Goal: Complete application form: Complete application form

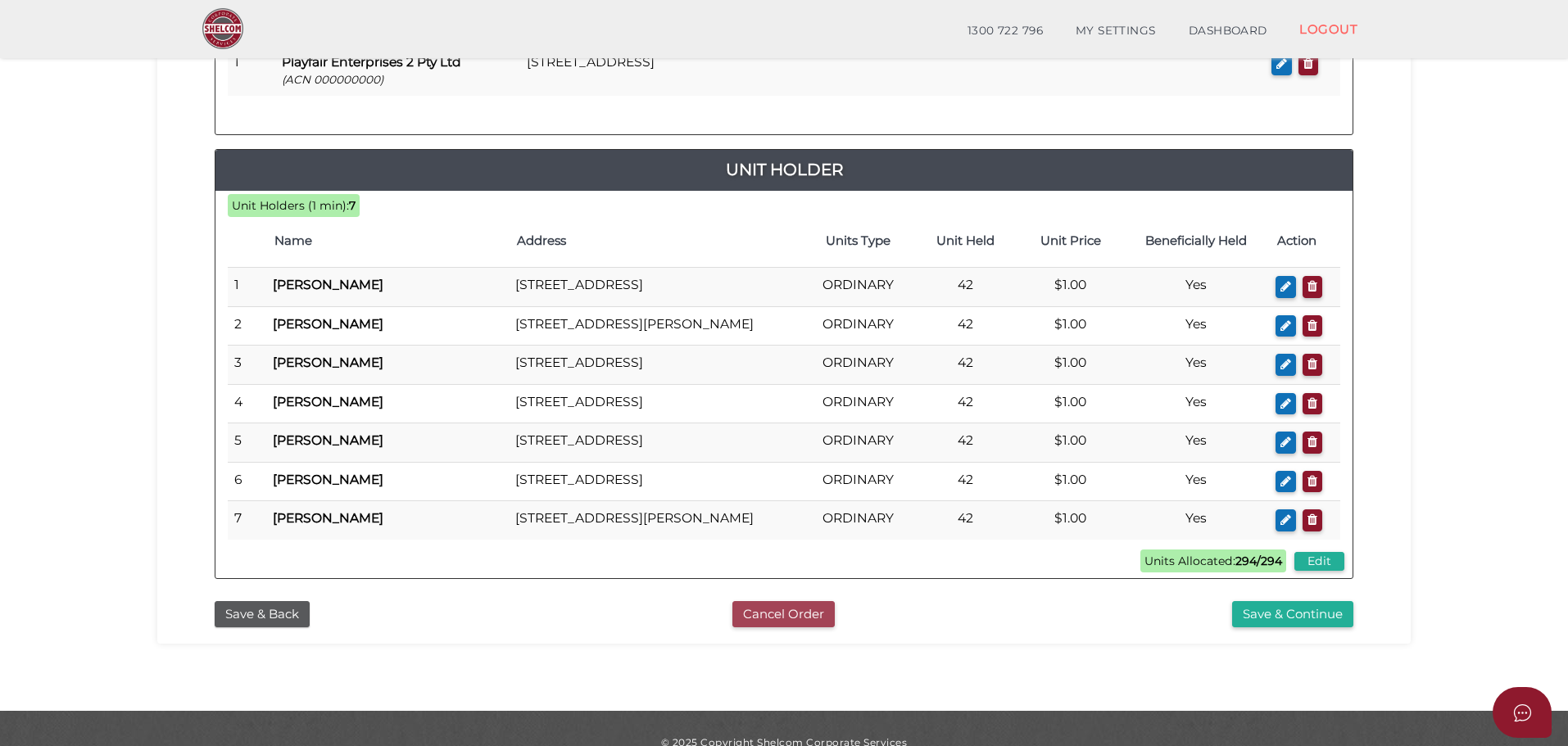
scroll to position [403, 0]
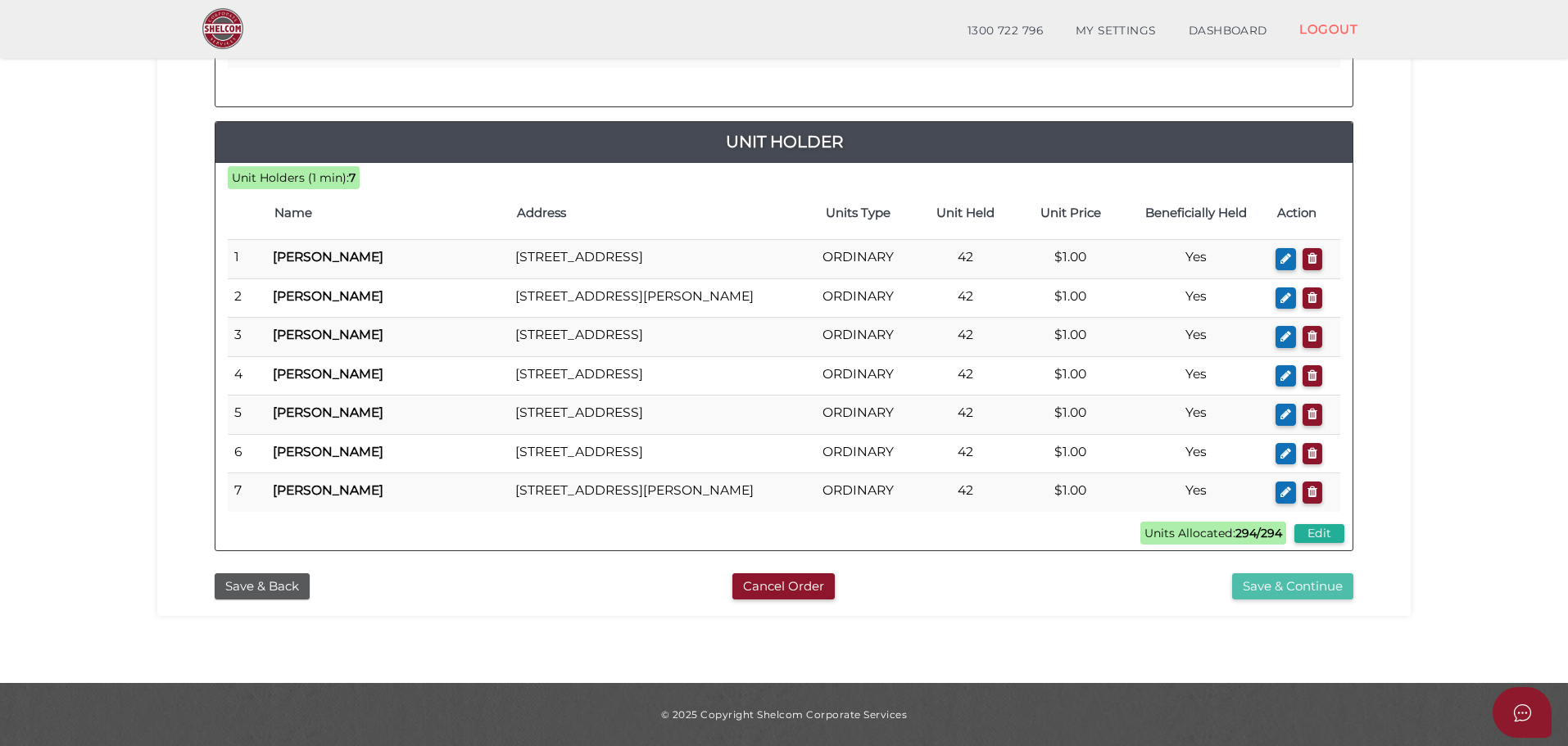
click at [1266, 591] on button "Save & Continue" at bounding box center [1293, 586] width 122 height 27
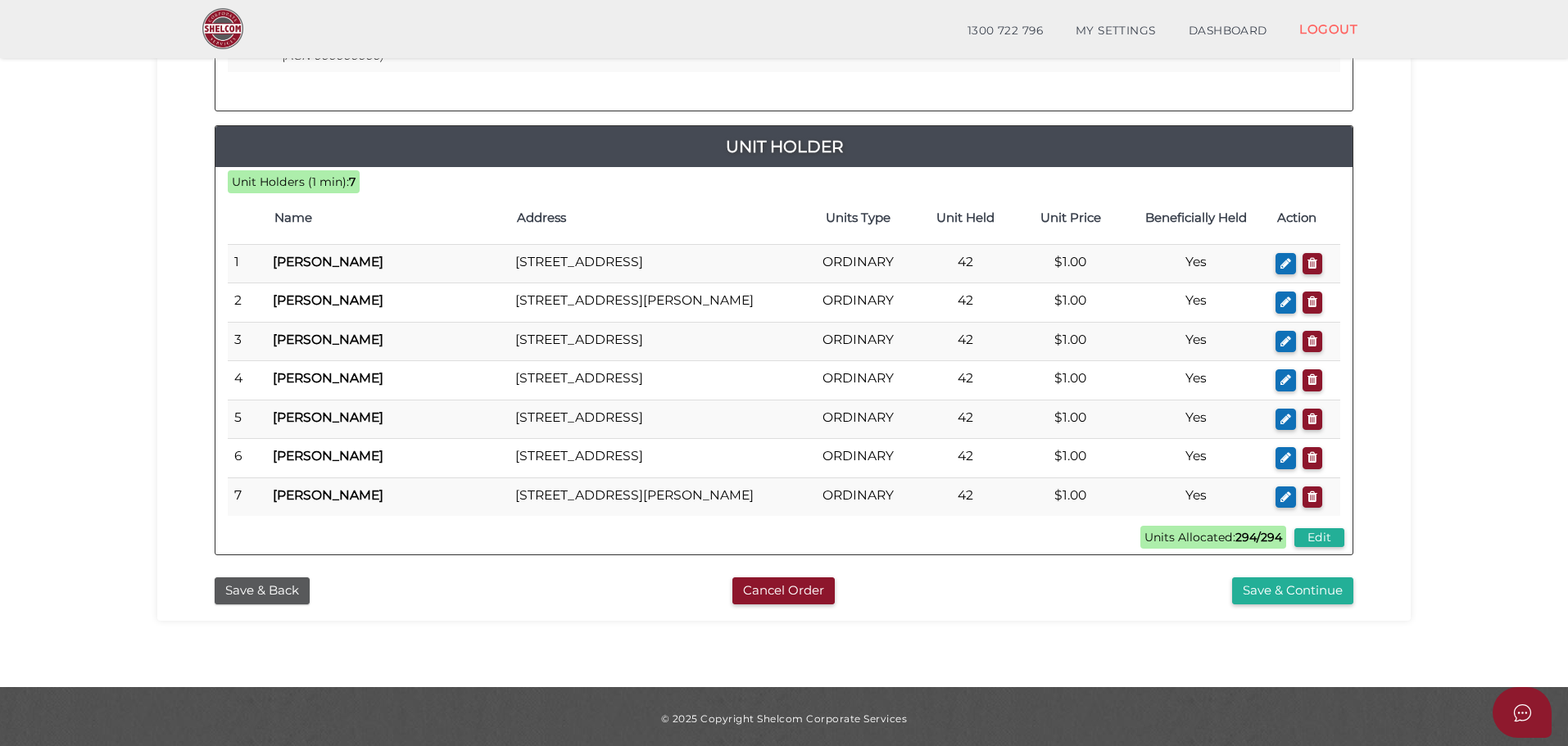
scroll to position [573, 0]
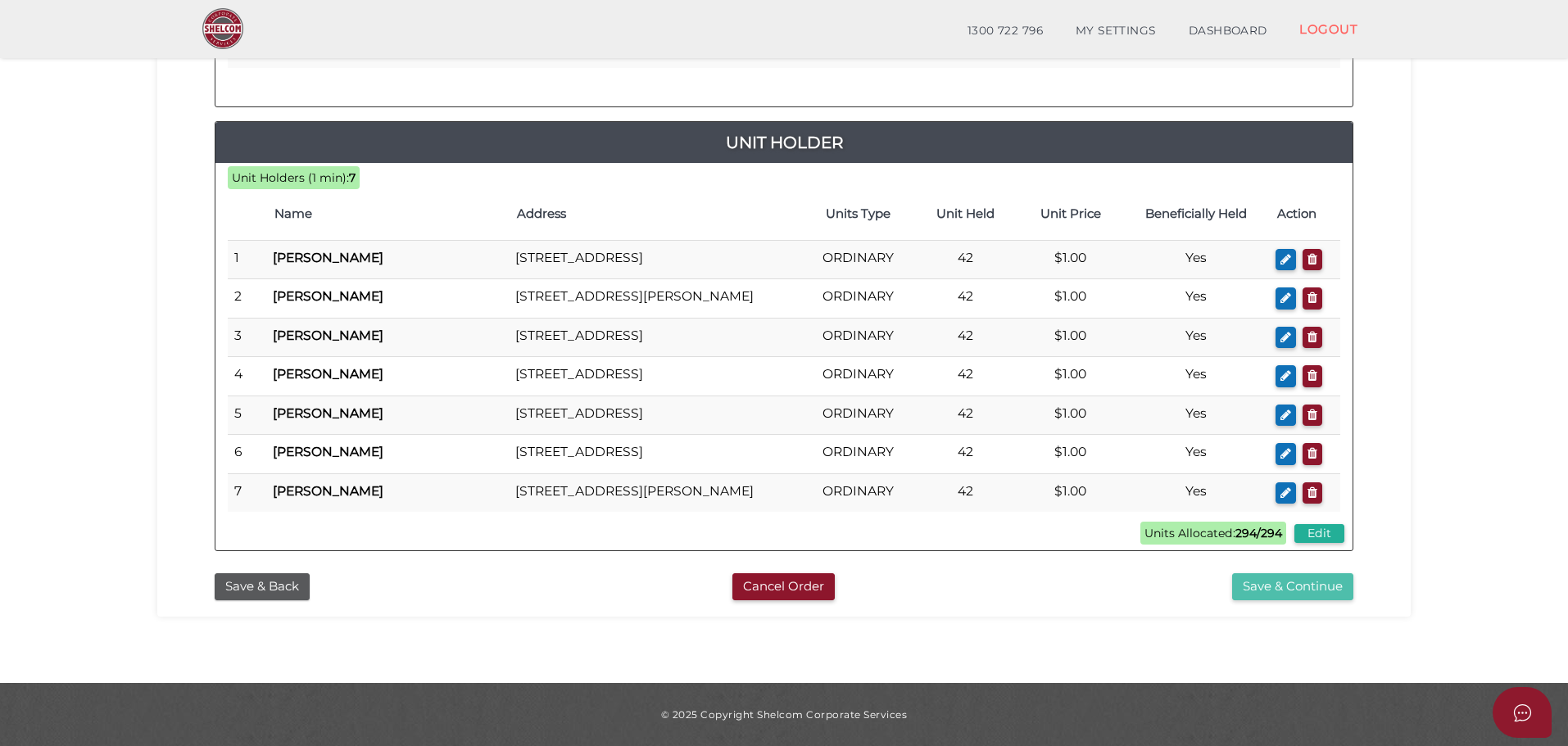
click at [1280, 588] on button "Save & Continue" at bounding box center [1293, 586] width 122 height 27
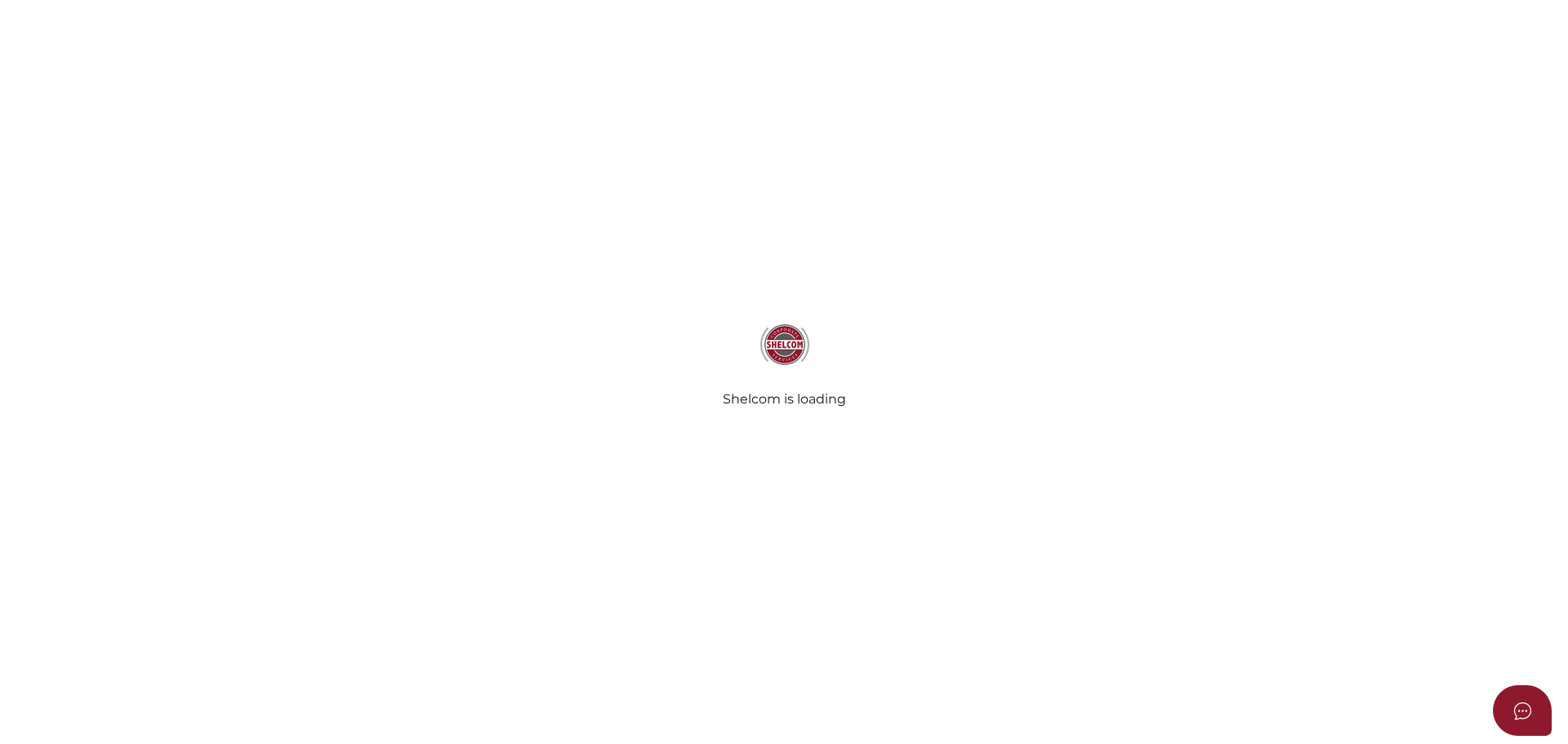
select select "Comb Binding"
radio input "true"
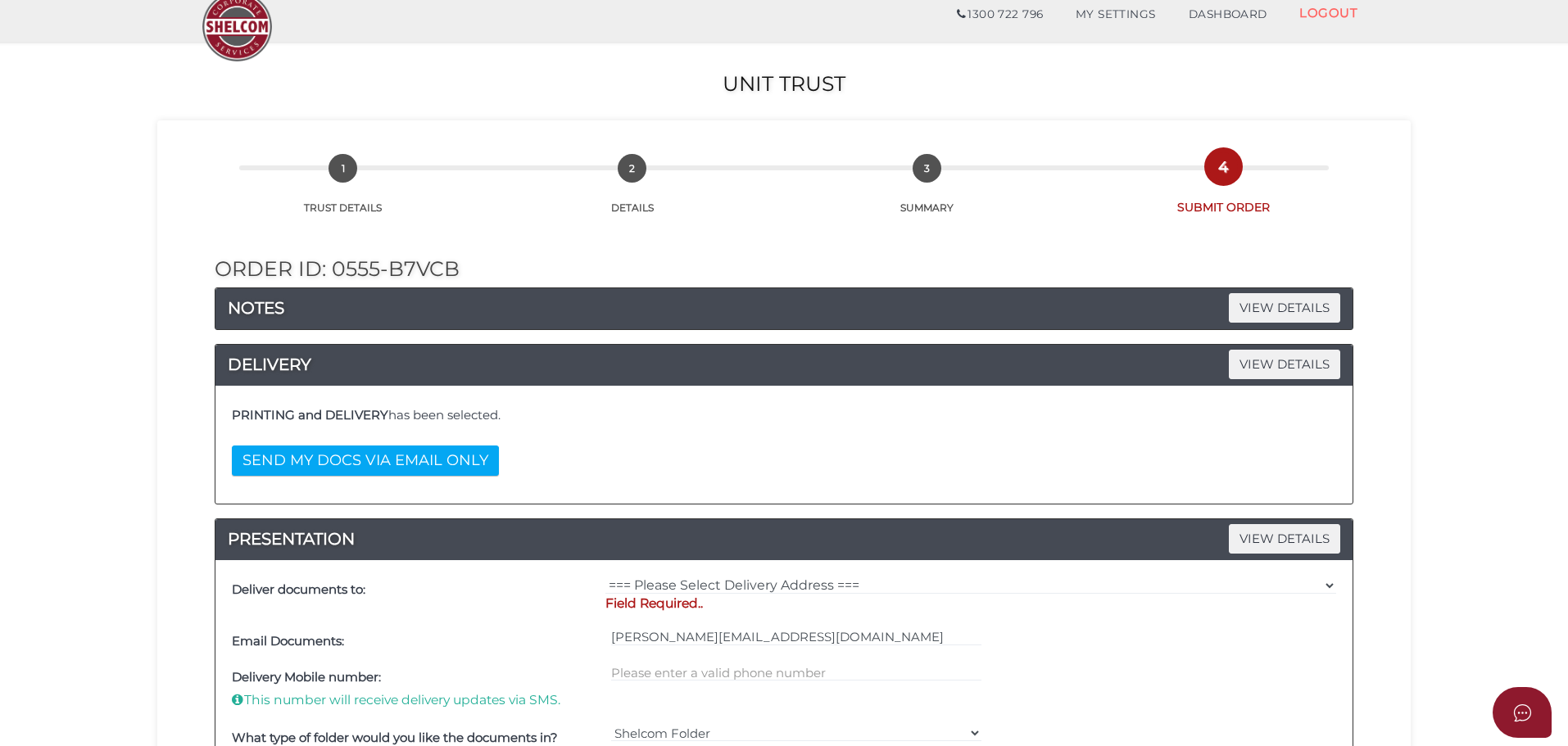
scroll to position [246, 0]
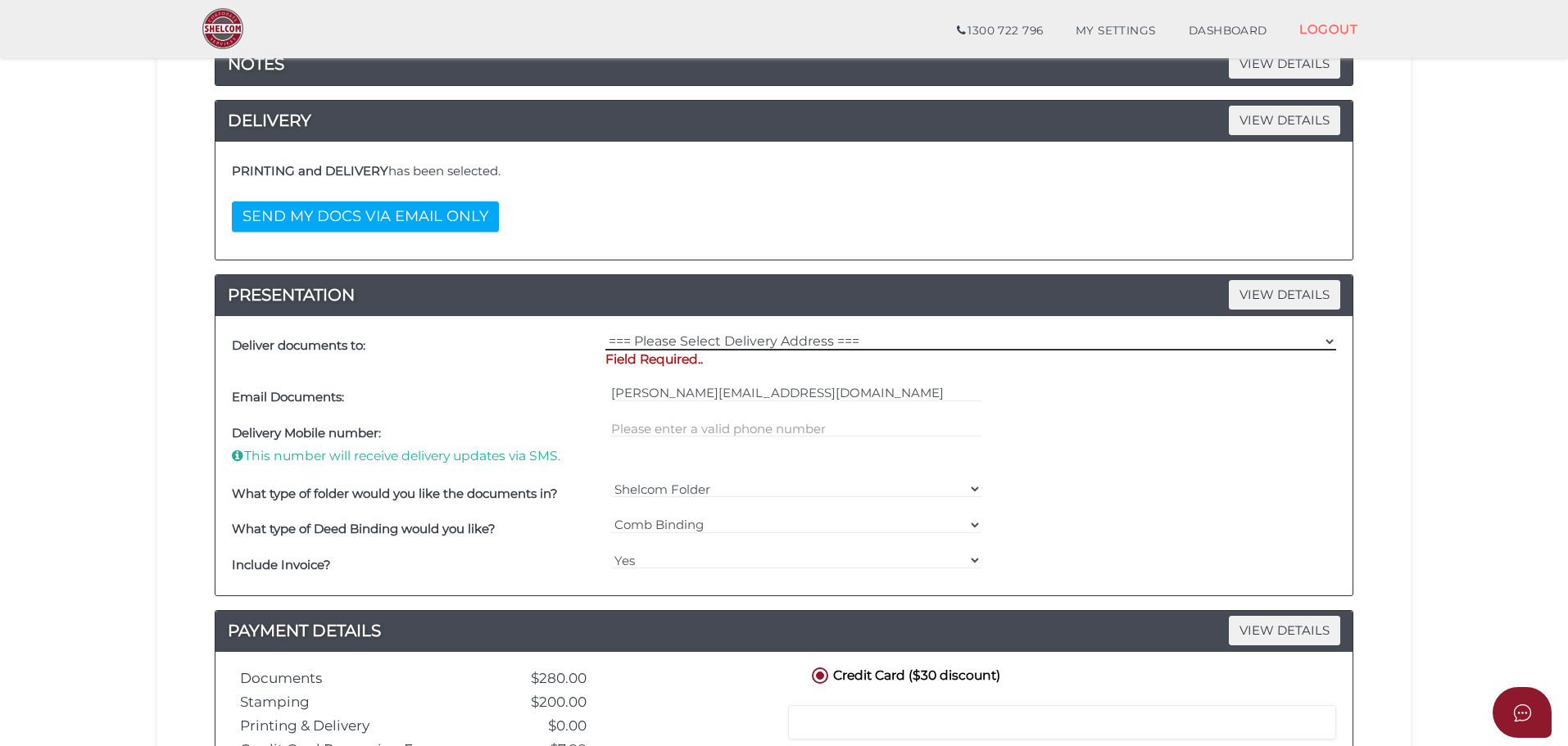
click at [791, 339] on select "=== Please Select Delivery Address === (User Address - Sheree Gatherer) Suite 1…" at bounding box center [970, 341] width 730 height 18
select select "0"
click at [605, 332] on select "=== Please Select Delivery Address === (User Address - Sheree Gatherer) Suite 1…" at bounding box center [970, 341] width 730 height 18
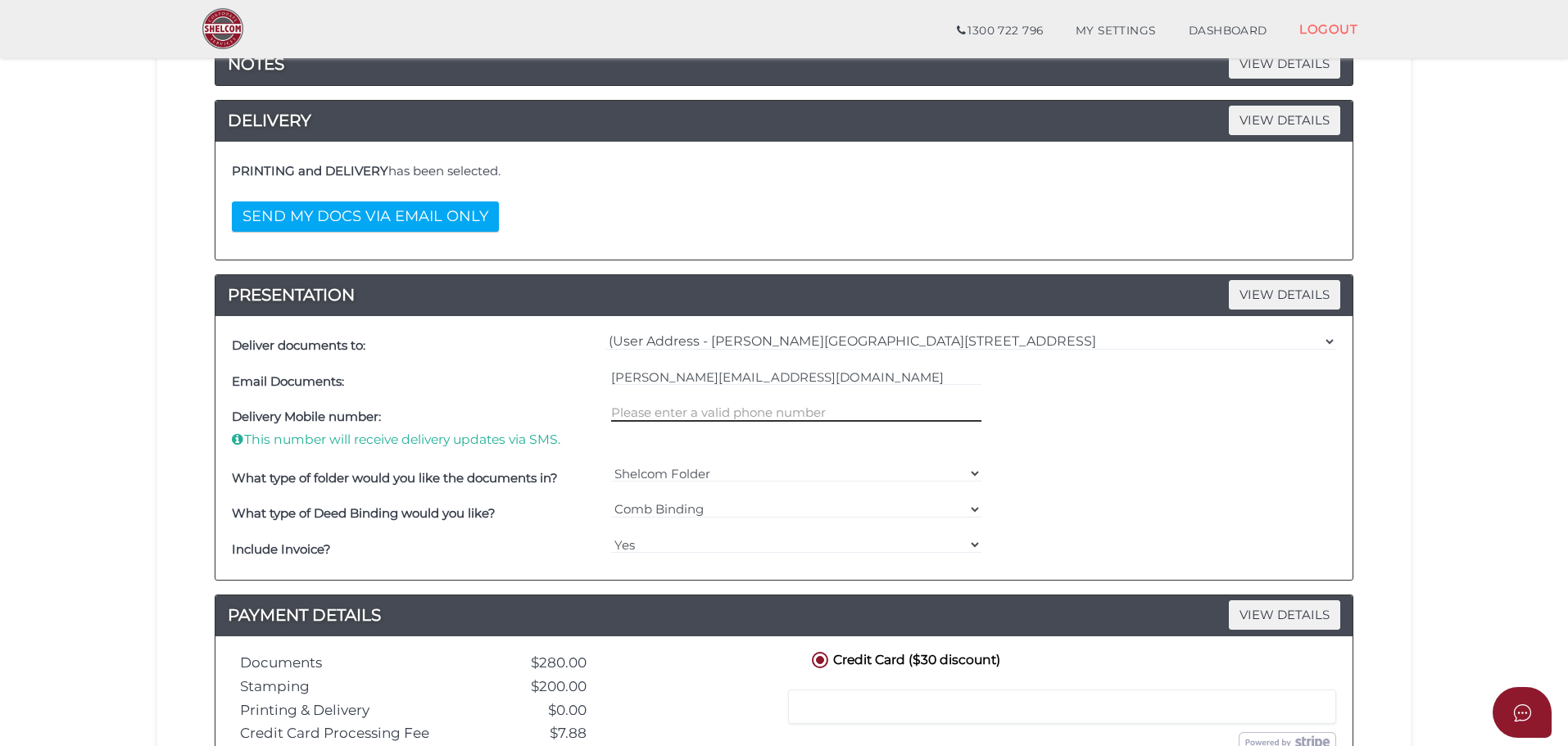
click at [738, 415] on input "text" at bounding box center [796, 413] width 371 height 18
type input "0413492586"
click at [1038, 448] on div "Delivery Mobile number: This number will receive delivery updates via SMS. 0413…" at bounding box center [784, 430] width 1112 height 61
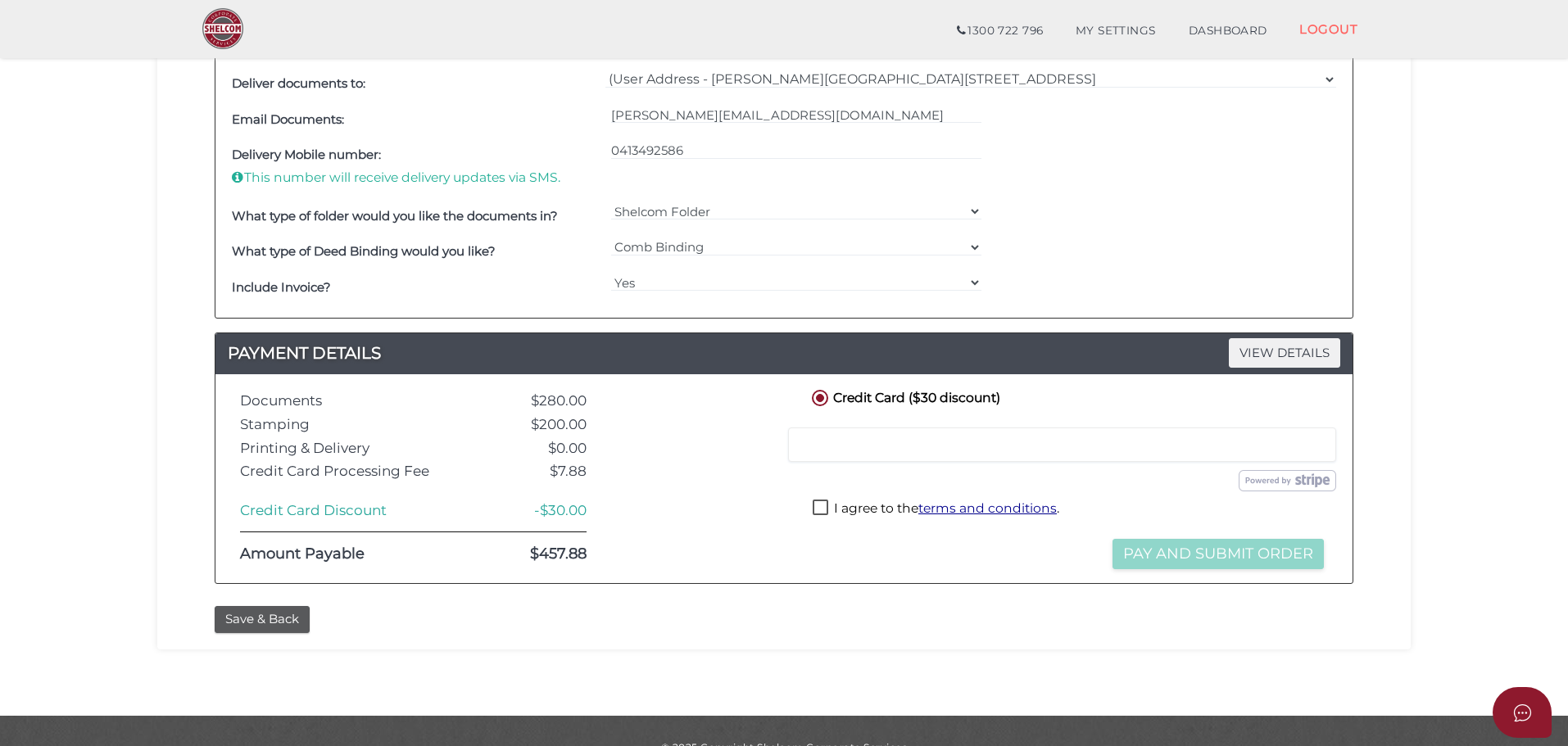
scroll to position [541, 0]
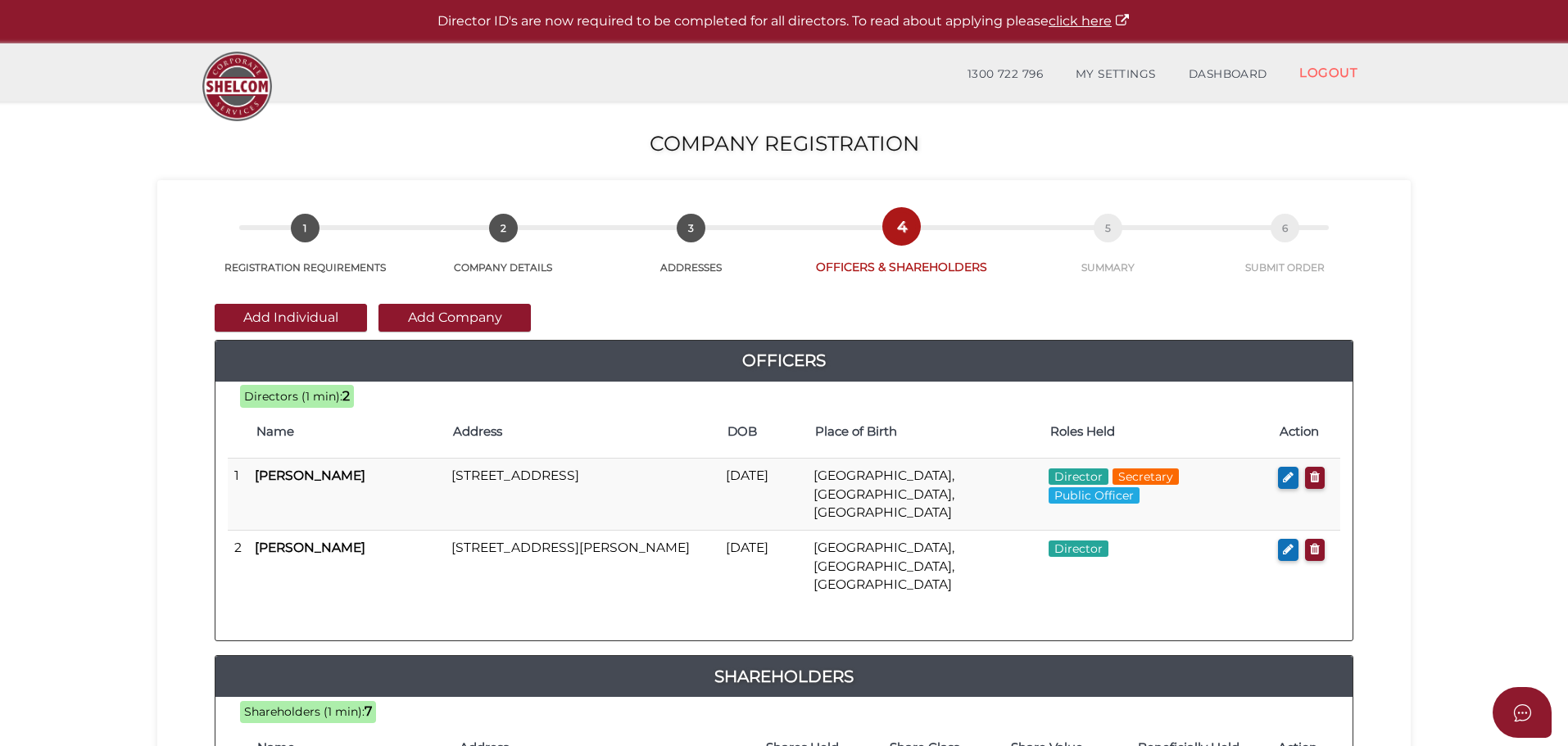
click at [1424, 199] on section "Company Registration d1080373417ebca5589ce544767cf167 1 REGISTRATION REQUIREMEN…" at bounding box center [784, 667] width 1568 height 1132
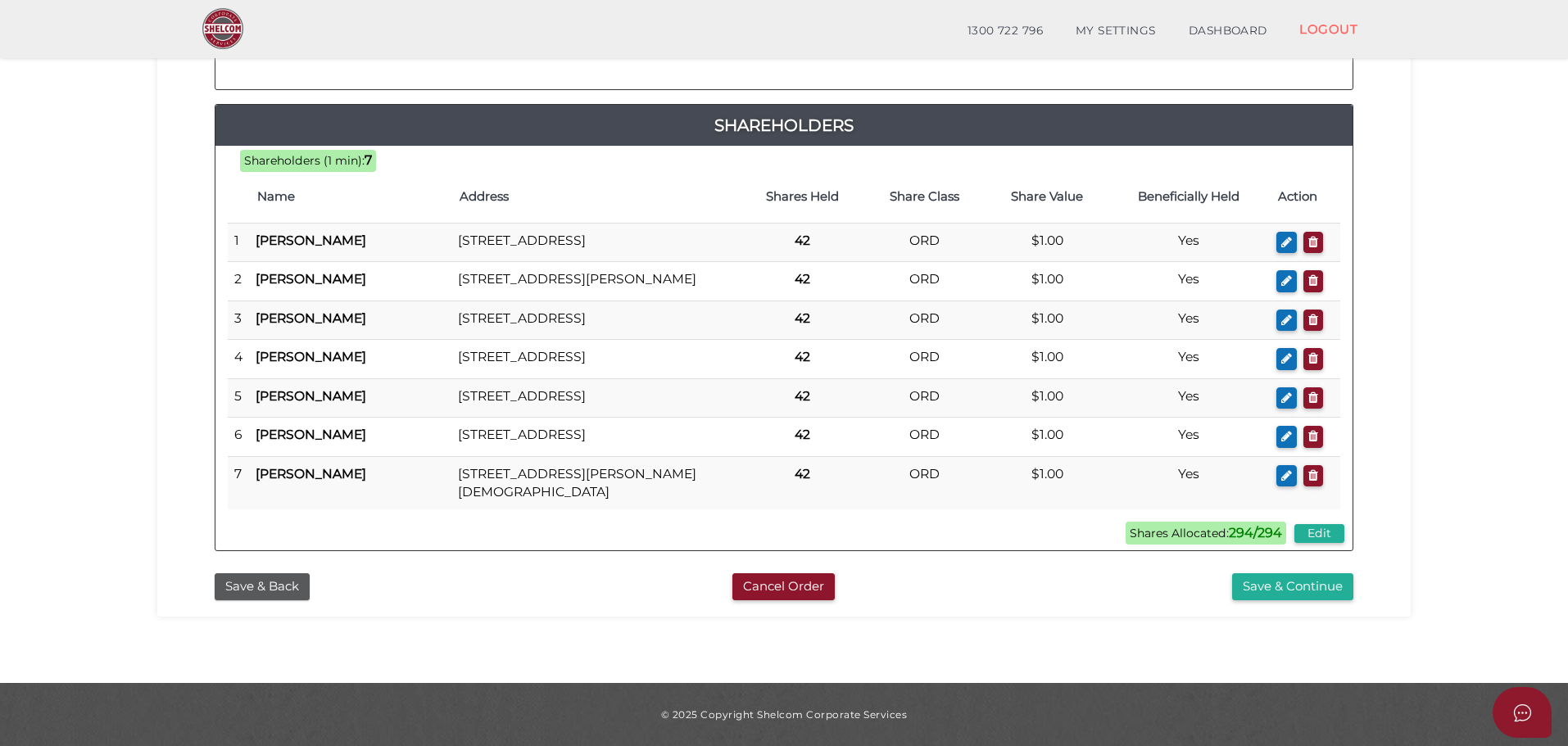
scroll to position [531, 0]
click at [1269, 591] on button "Save & Continue" at bounding box center [1293, 586] width 122 height 27
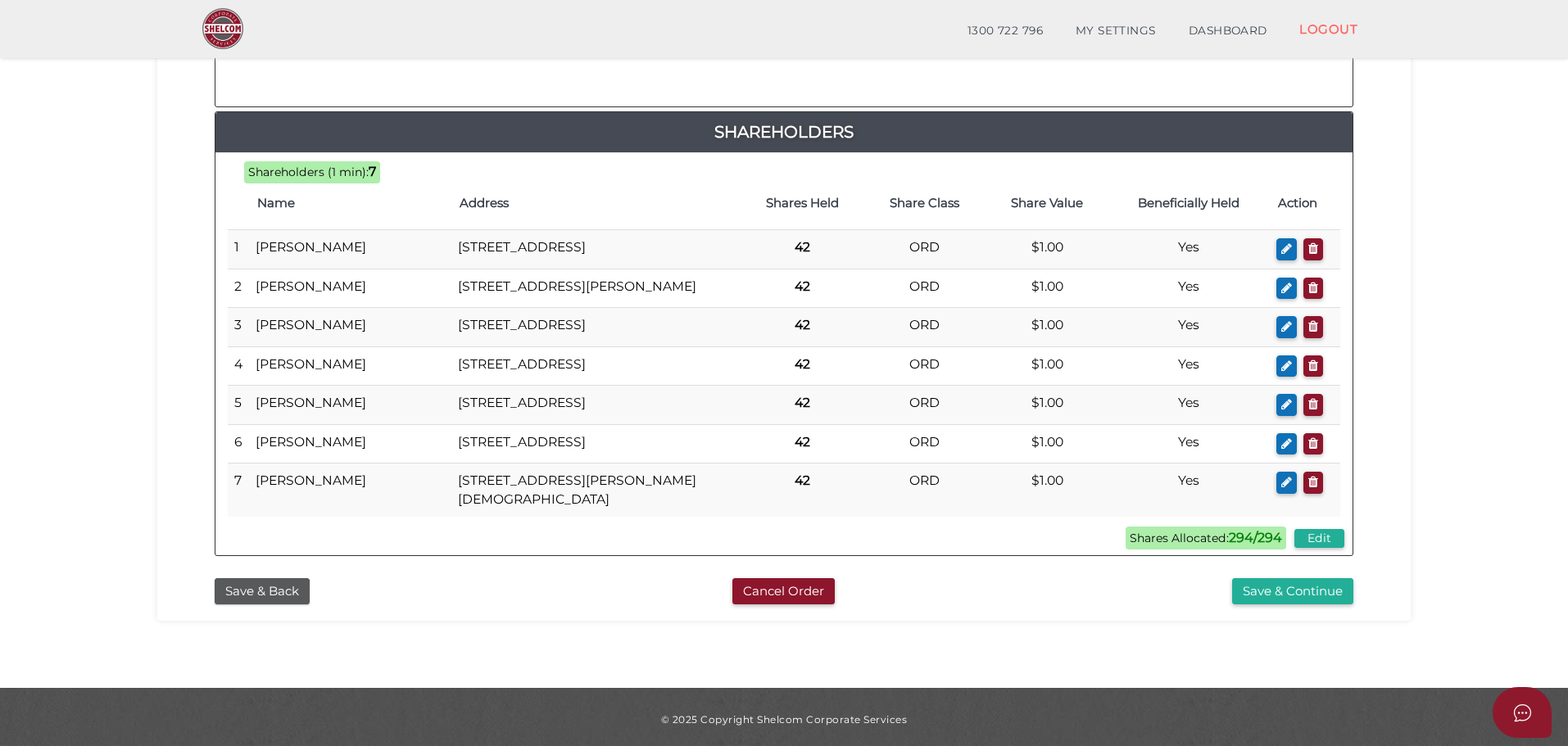
scroll to position [1064, 0]
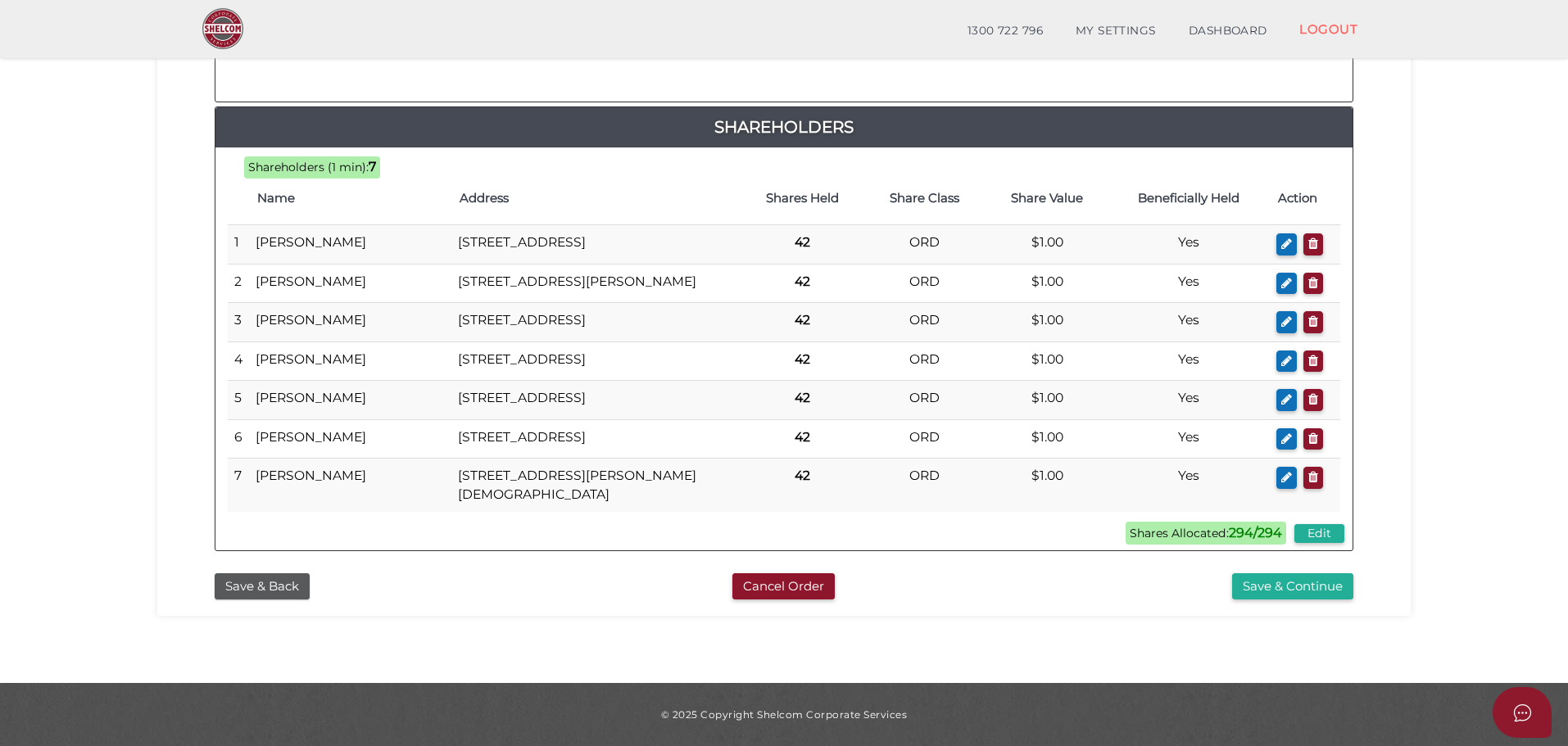
click at [1269, 591] on button "Save & Continue" at bounding box center [1293, 586] width 122 height 27
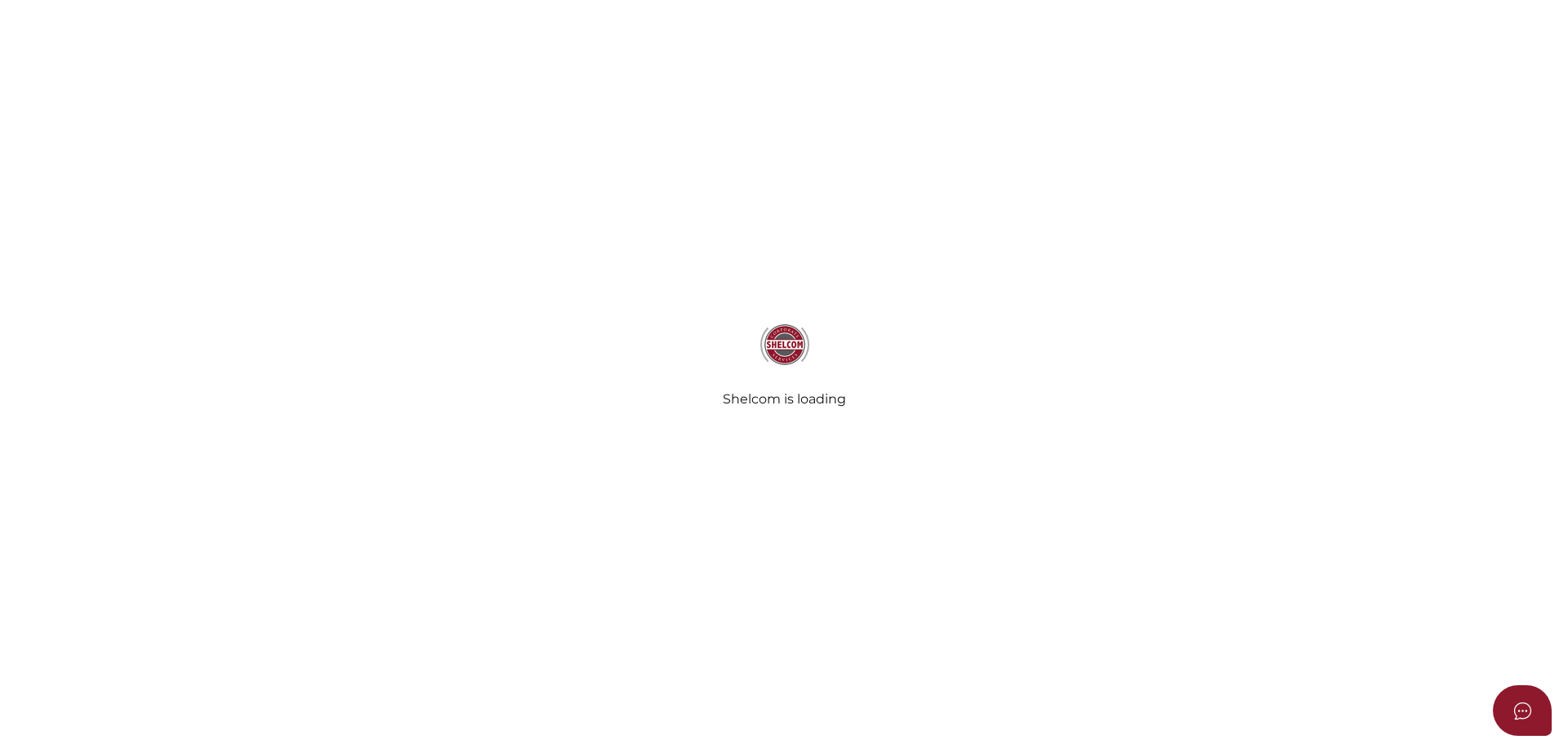
select select "Comb Binding"
select select "No"
radio input "true"
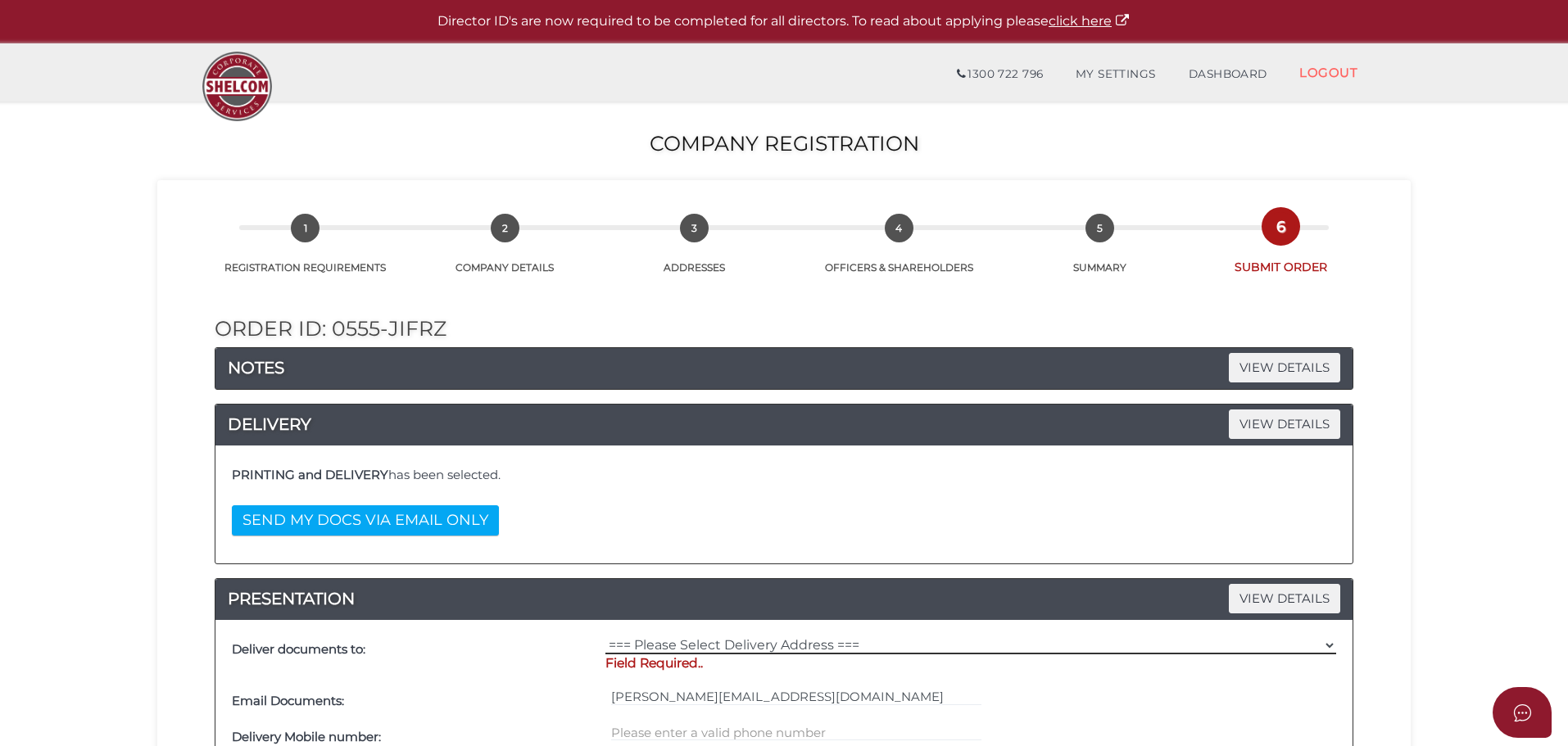
click at [867, 641] on select "=== Please Select Delivery Address === (User Address - [PERSON_NAME][STREET_ADD…" at bounding box center [970, 645] width 730 height 18
select select "0"
click at [605, 636] on select "=== Please Select Delivery Address === (User Address - [PERSON_NAME][STREET_ADD…" at bounding box center [970, 645] width 730 height 18
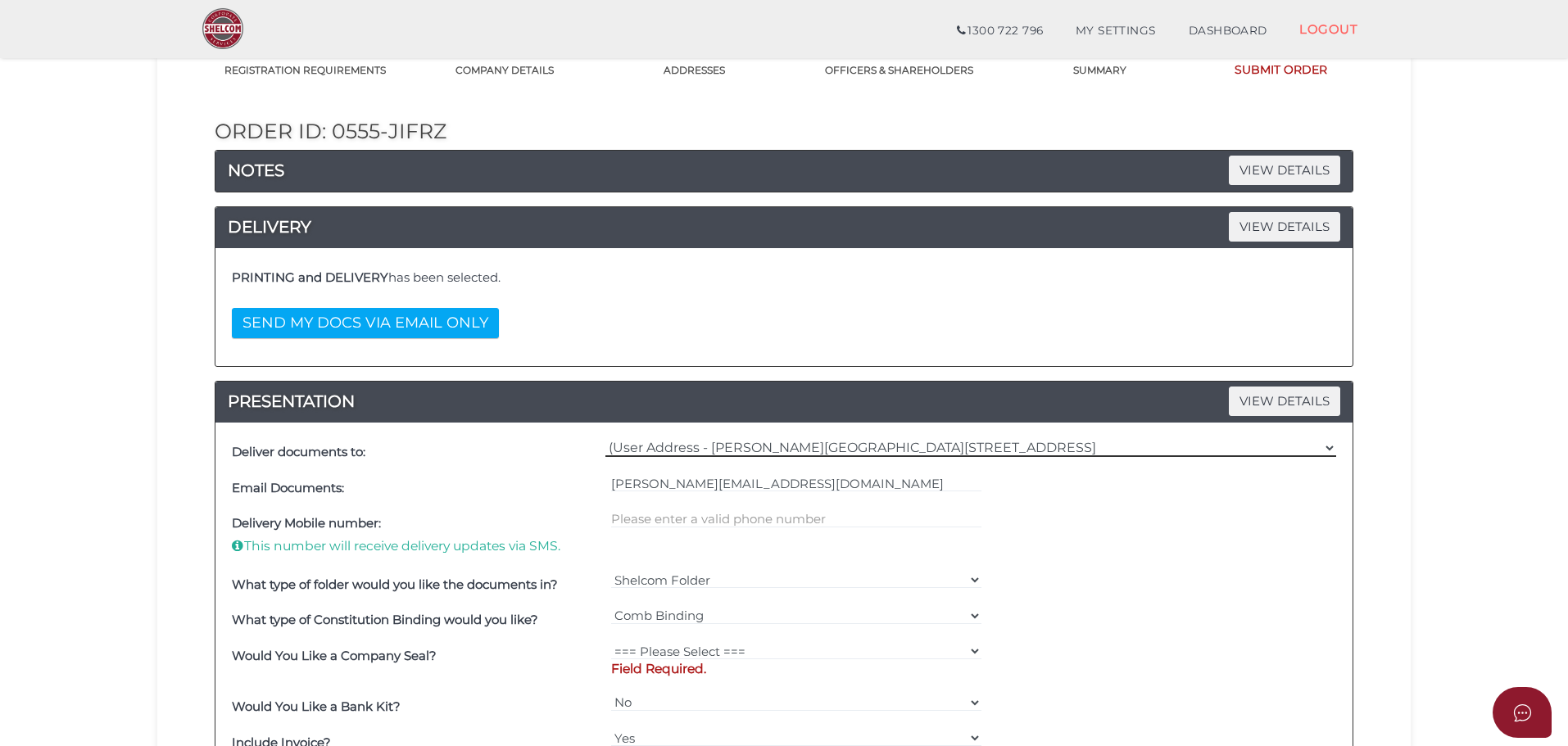
scroll to position [163, 0]
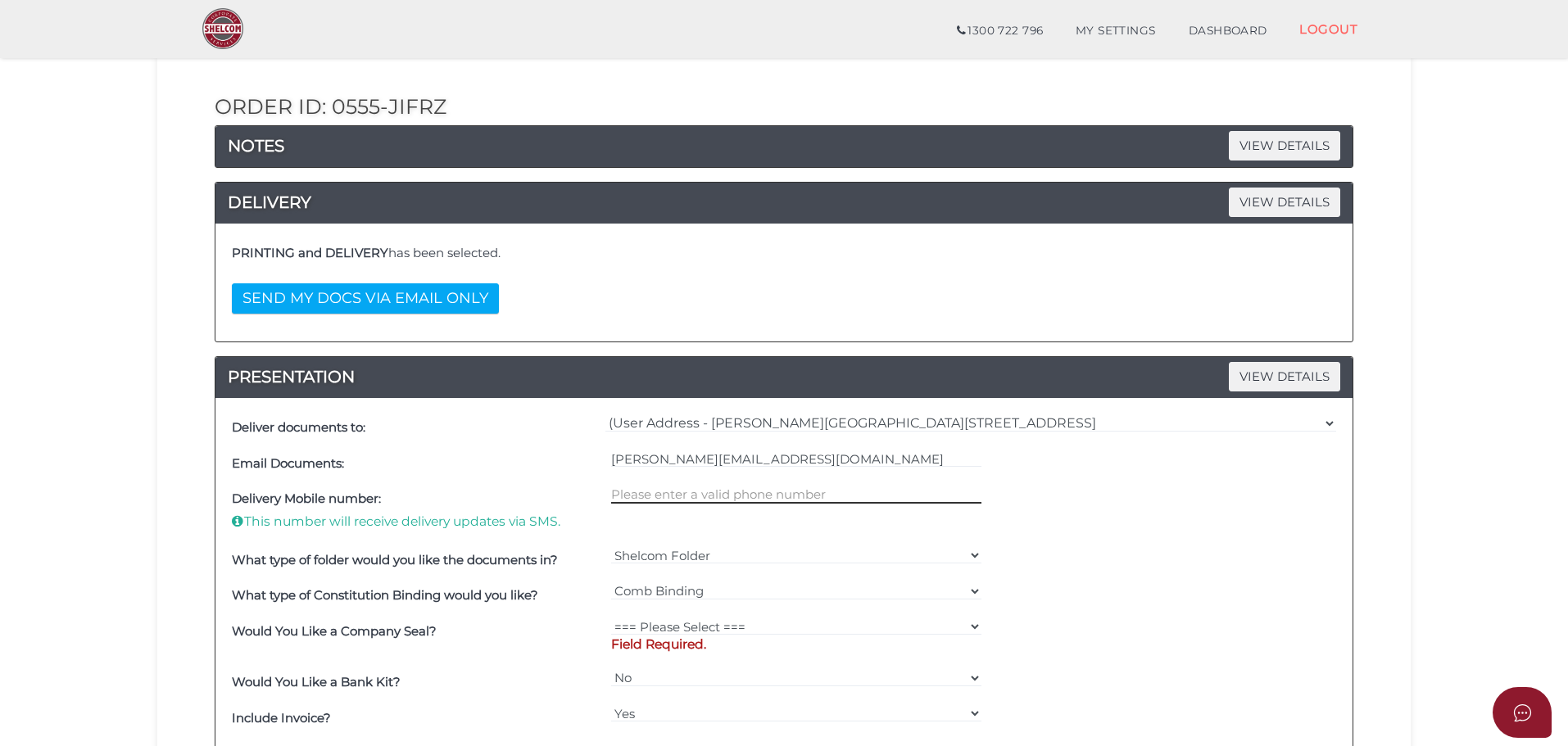
click at [699, 488] on input "text" at bounding box center [796, 494] width 371 height 18
type input "0413492586"
click at [771, 626] on select "=== Please Select === Fold Seal $50 No Seal" at bounding box center [796, 626] width 371 height 18
select select "0"
click at [611, 617] on select "=== Please Select === Fold Seal $50 No Seal" at bounding box center [796, 626] width 371 height 18
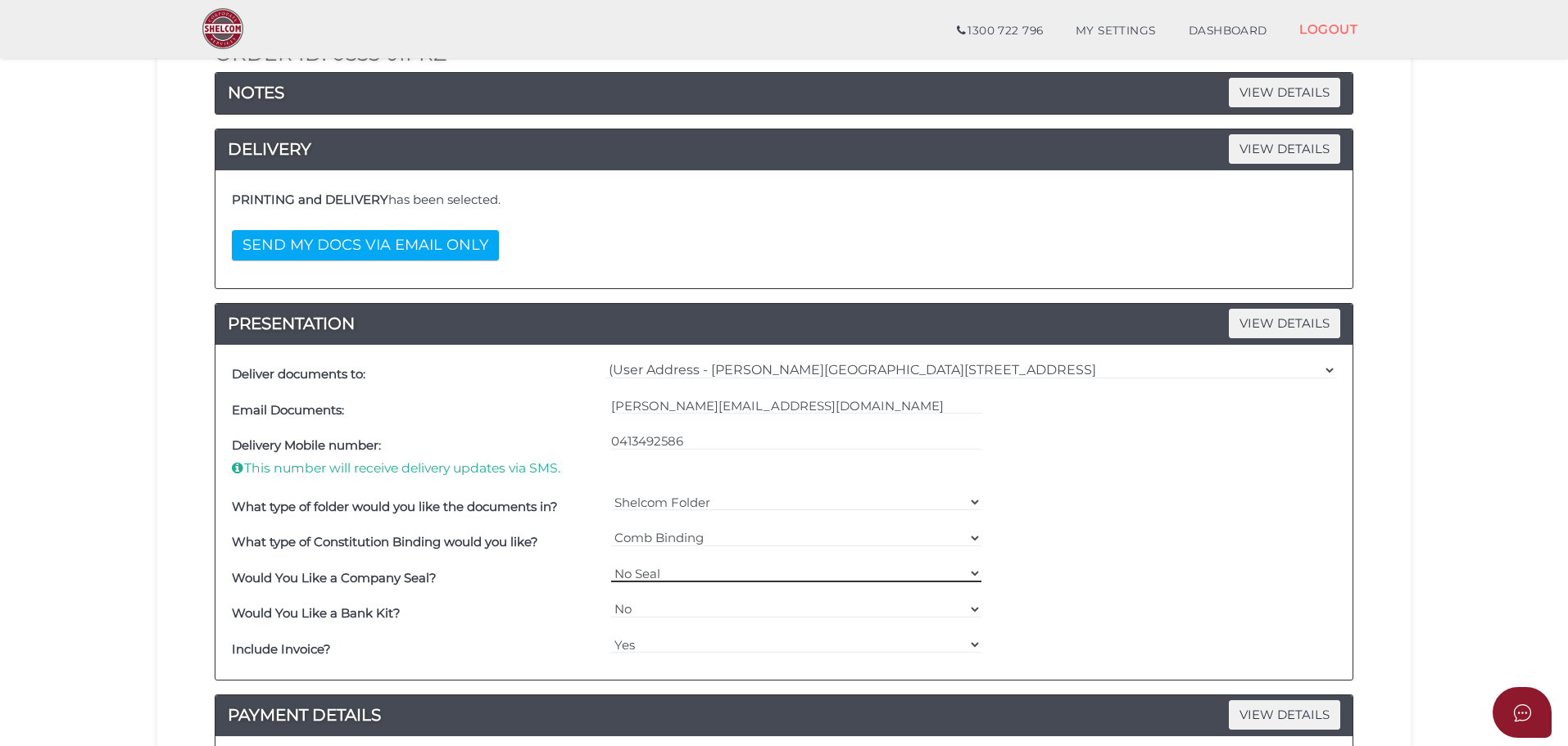
scroll to position [246, 0]
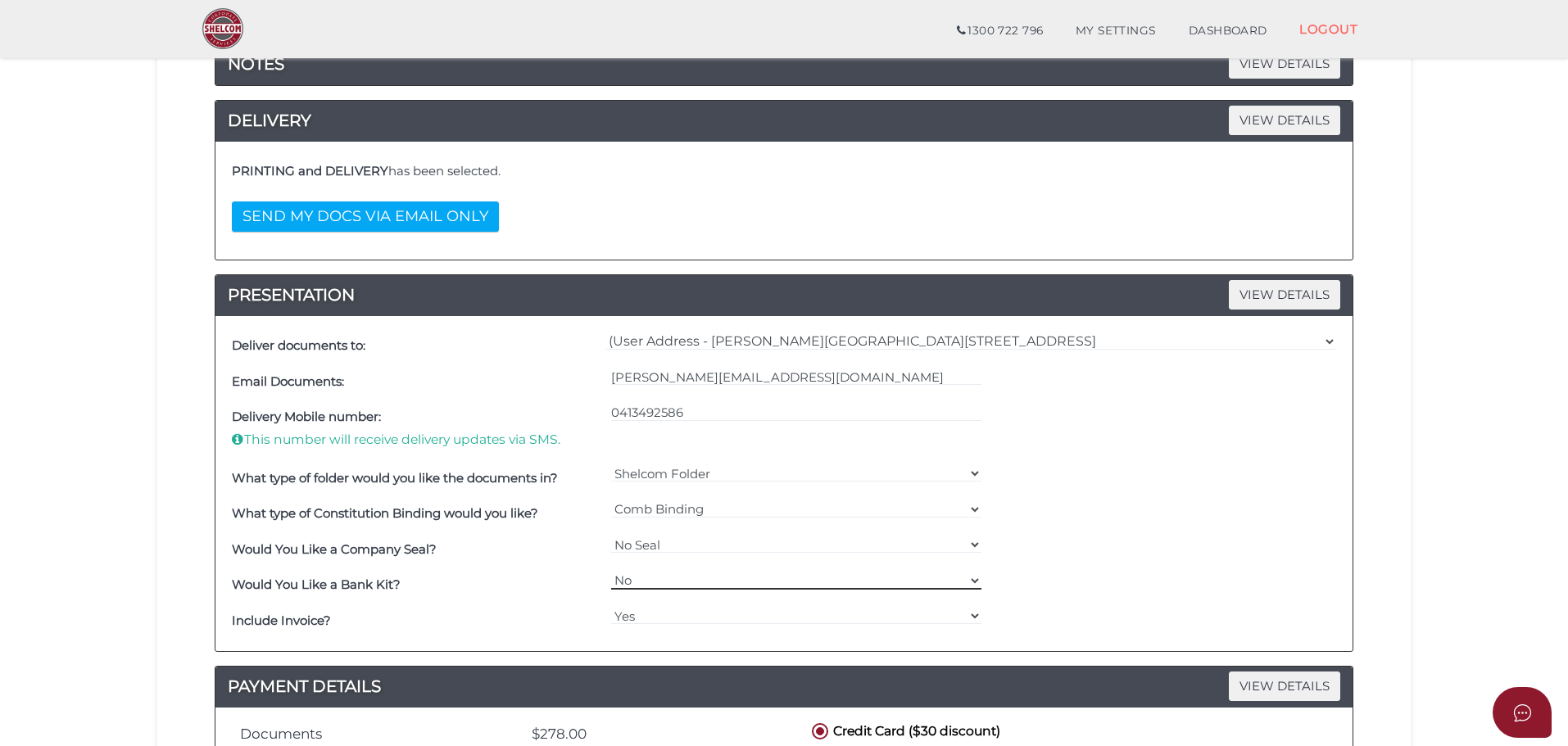
click at [974, 575] on select "Yes No" at bounding box center [796, 580] width 371 height 18
select select "Yes"
click at [611, 571] on select "Yes No" at bounding box center [796, 580] width 371 height 18
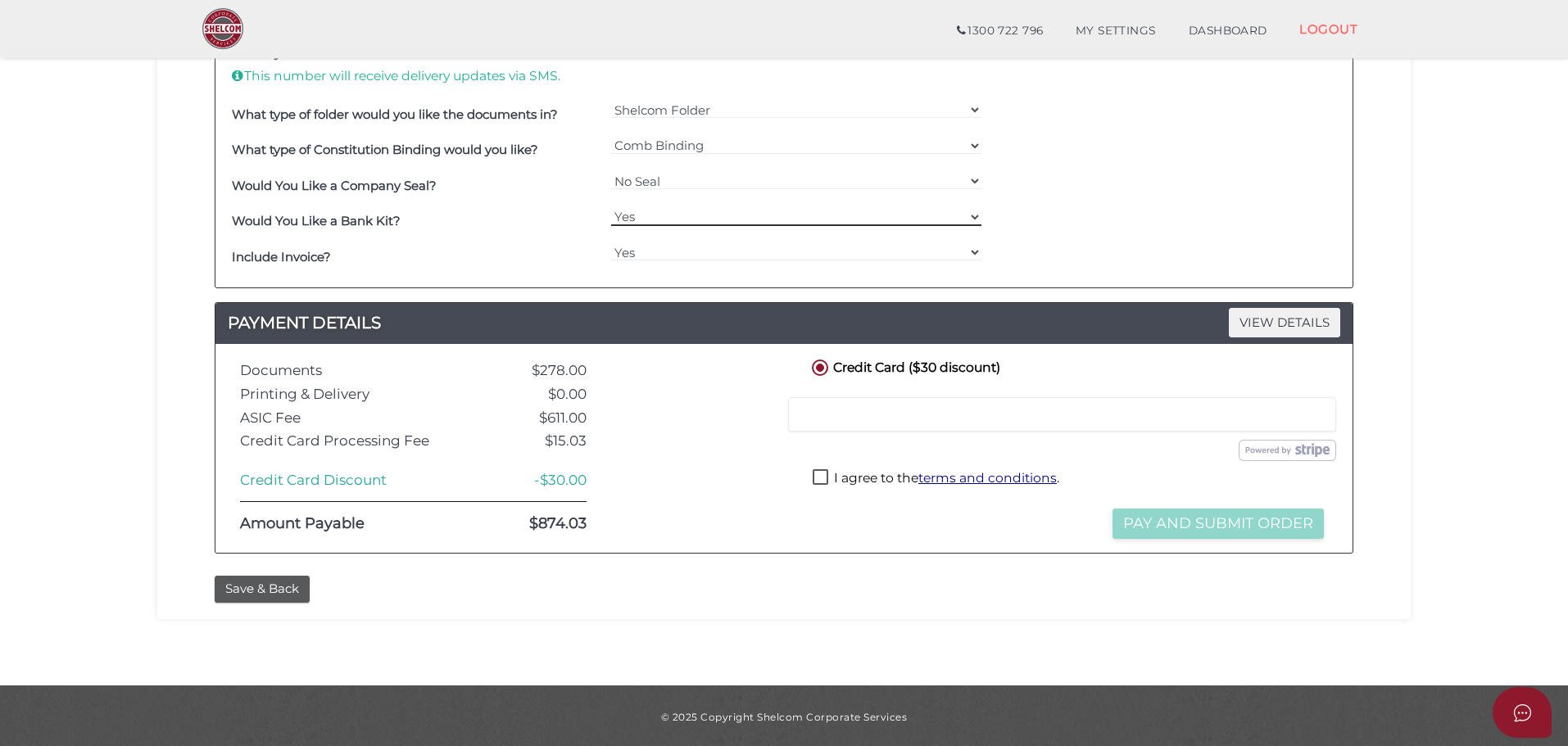
scroll to position [611, 0]
